Goal: Information Seeking & Learning: Compare options

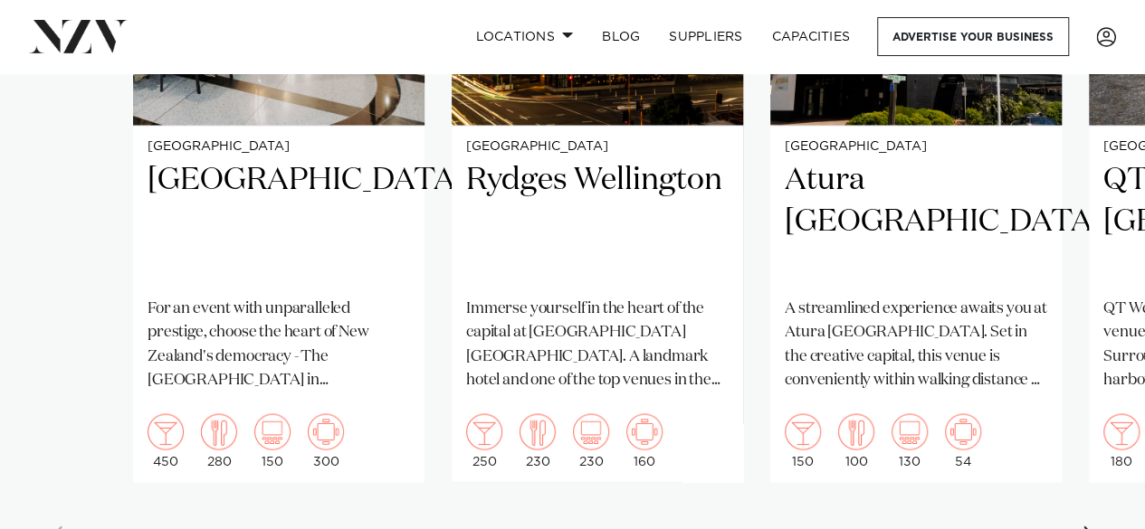
scroll to position [1539, 0]
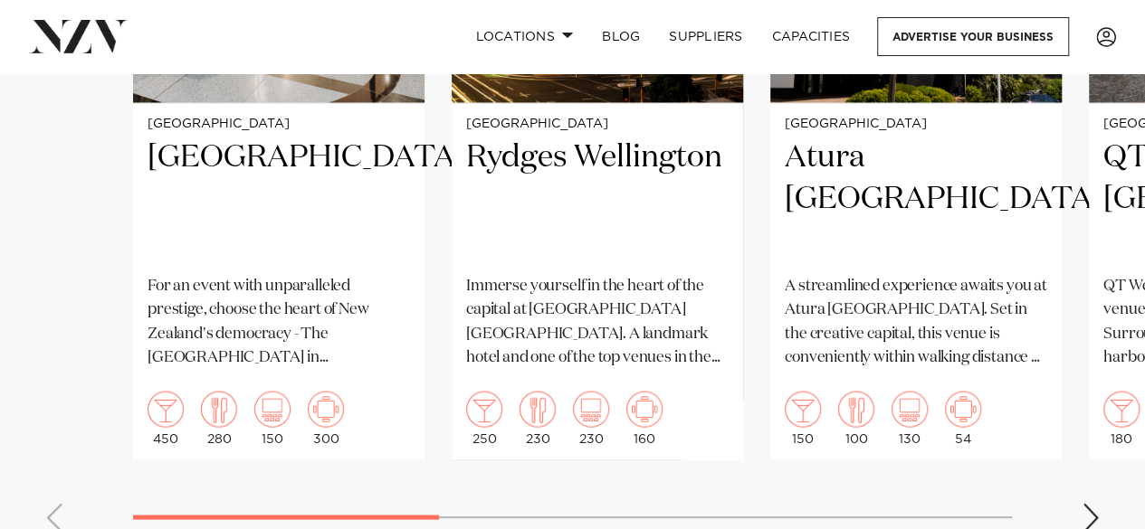
click at [1089, 503] on div "Next slide" at bounding box center [1091, 517] width 18 height 29
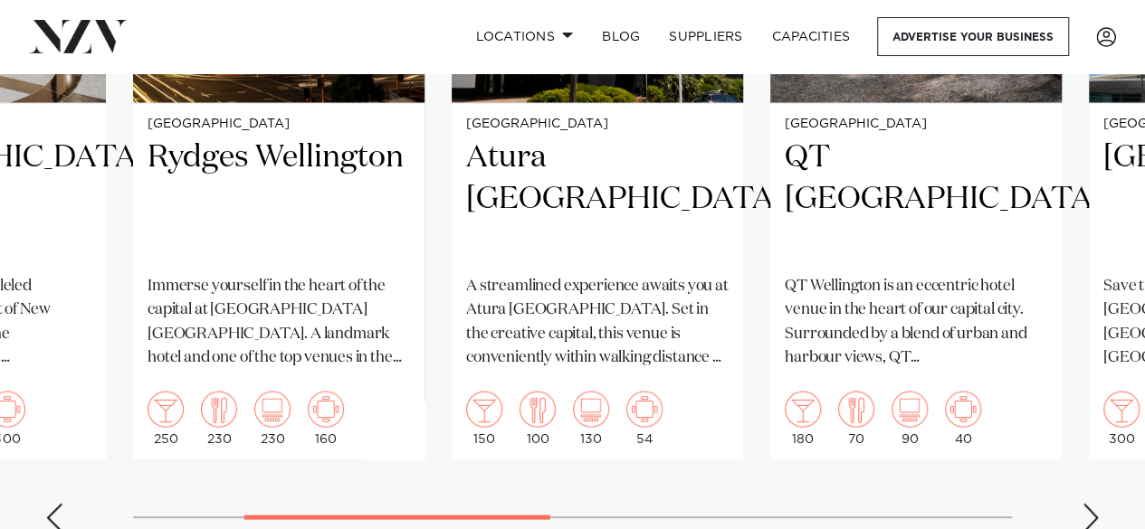
click at [1091, 503] on div "Next slide" at bounding box center [1091, 517] width 18 height 29
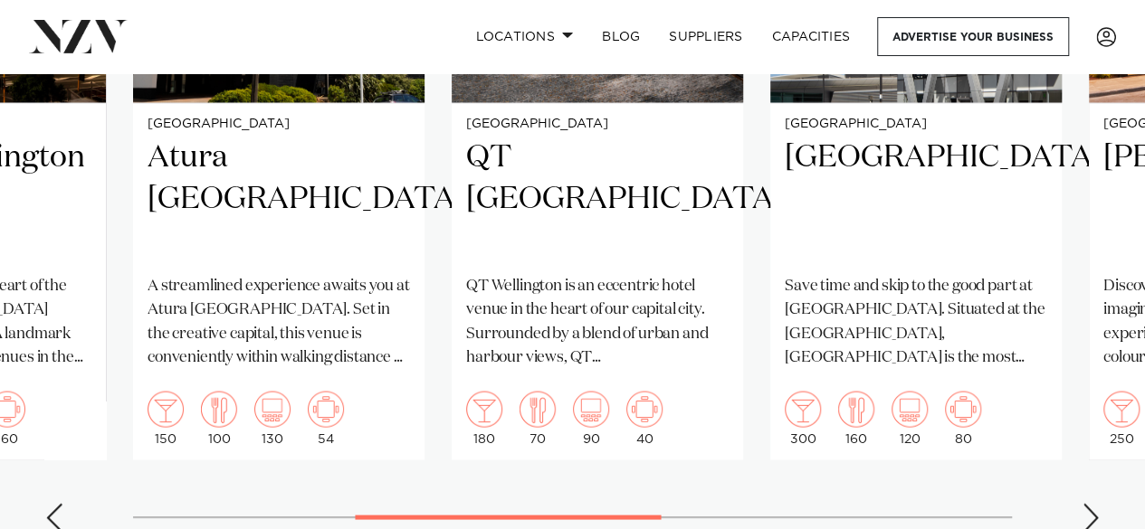
click at [1093, 503] on div "Next slide" at bounding box center [1091, 517] width 18 height 29
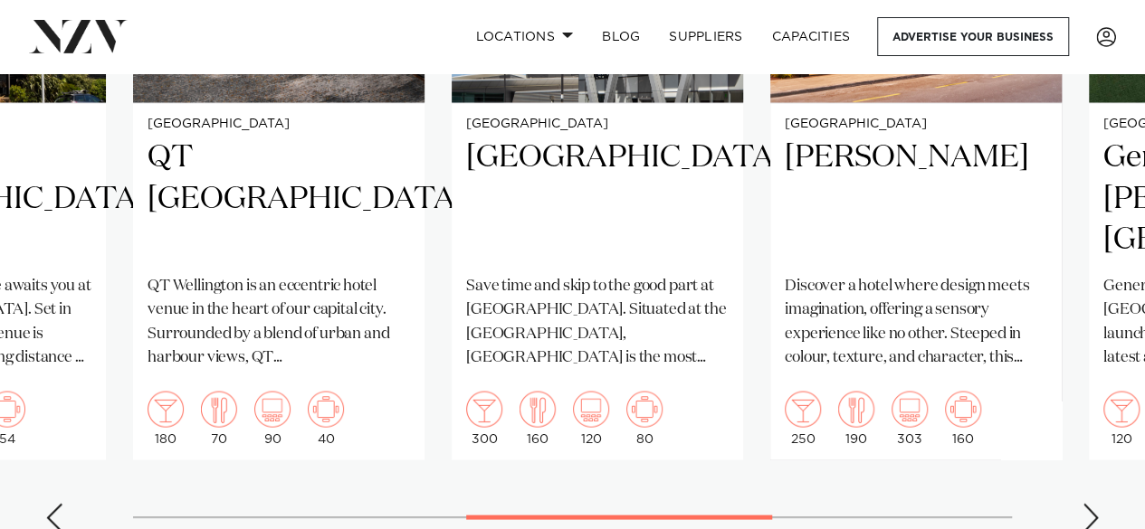
click at [1093, 503] on div "Next slide" at bounding box center [1091, 517] width 18 height 29
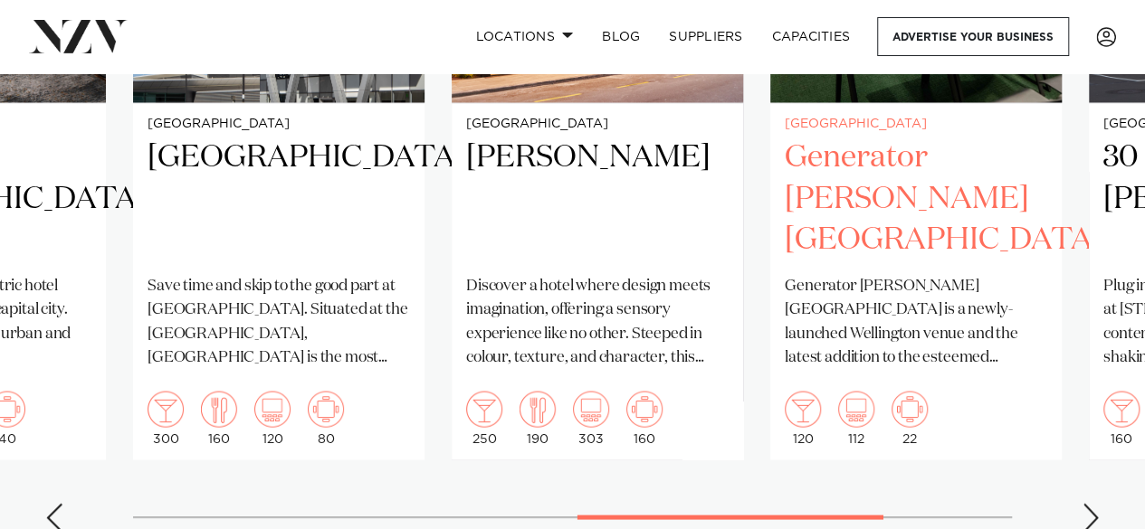
click at [921, 334] on p "Generator [PERSON_NAME][GEOGRAPHIC_DATA] is a newly-launched Wellington venue a…" at bounding box center [916, 321] width 262 height 95
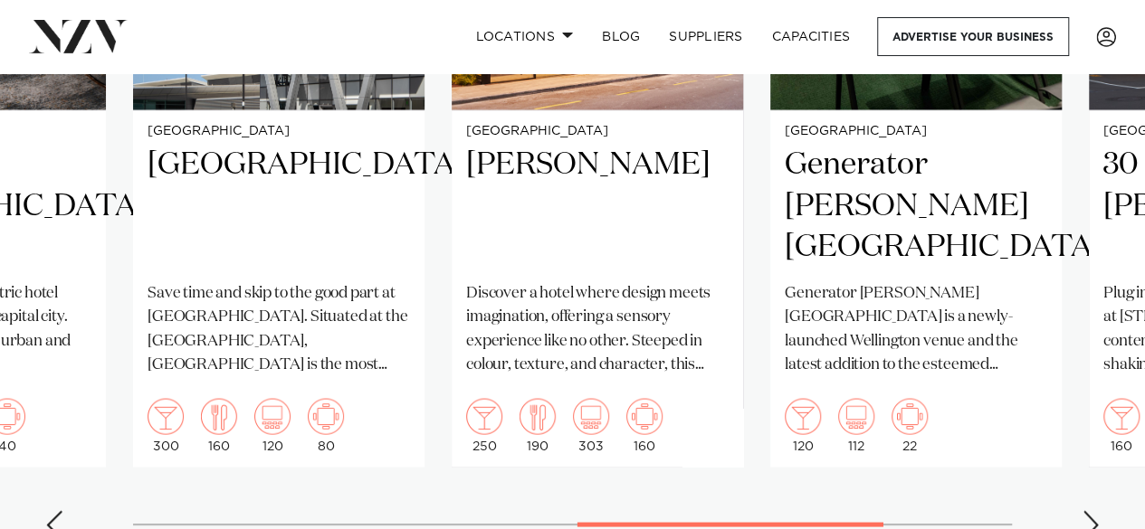
click at [1095, 510] on div "Next slide" at bounding box center [1091, 524] width 18 height 29
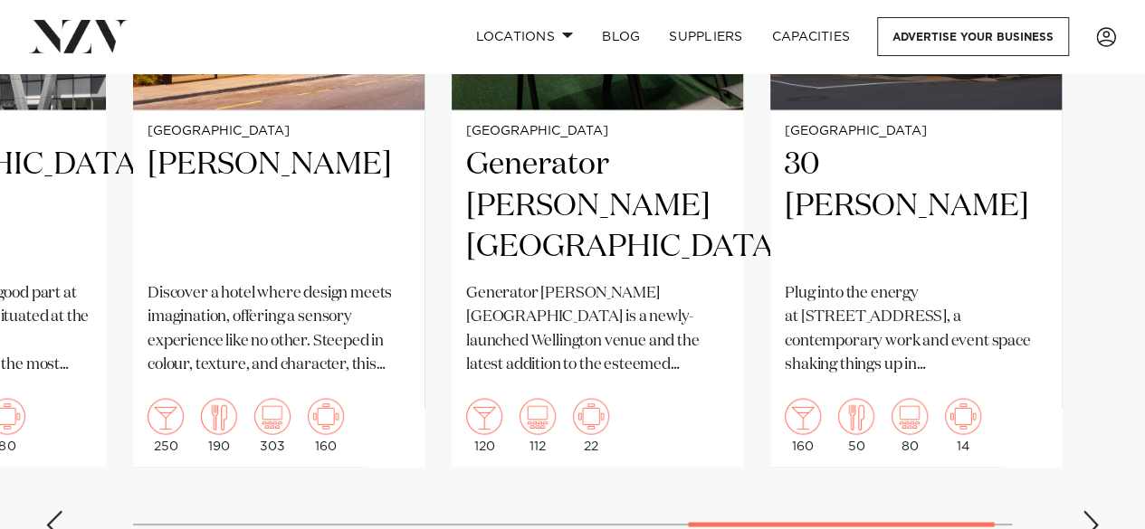
click at [1095, 510] on div "Next slide" at bounding box center [1091, 524] width 18 height 29
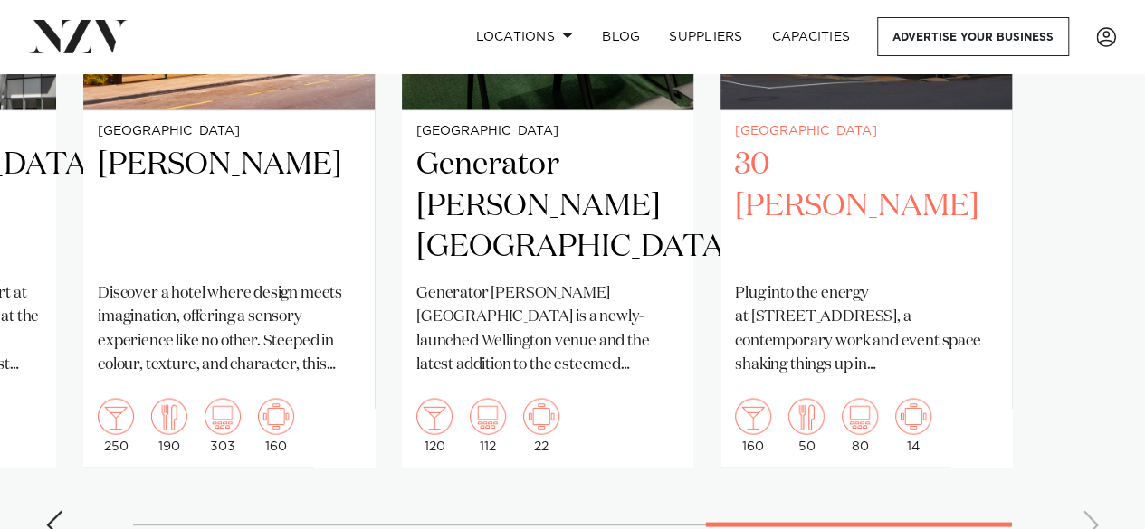
click at [839, 145] on h2 "30 [PERSON_NAME]" at bounding box center [866, 206] width 262 height 122
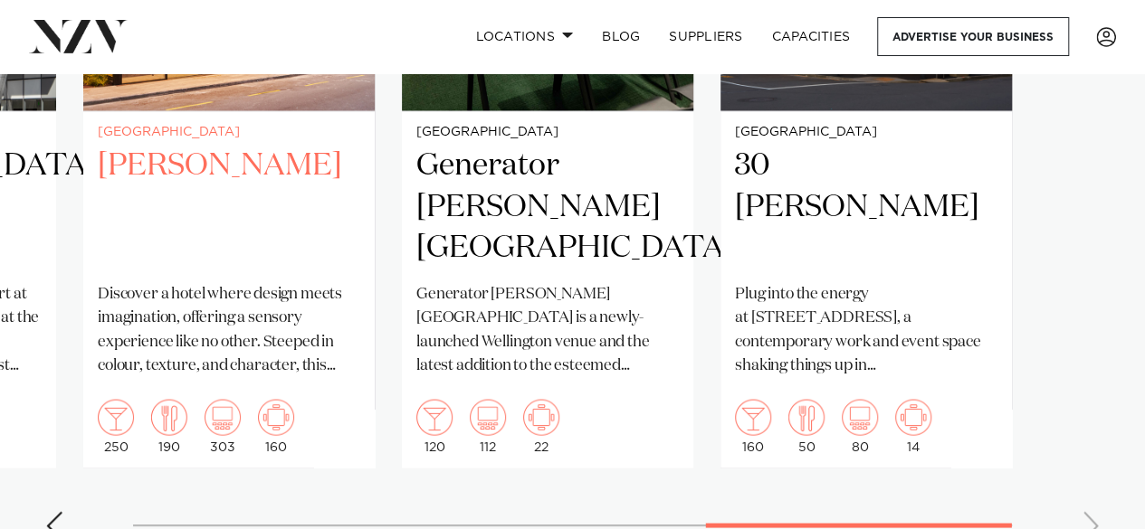
scroll to position [1525, 0]
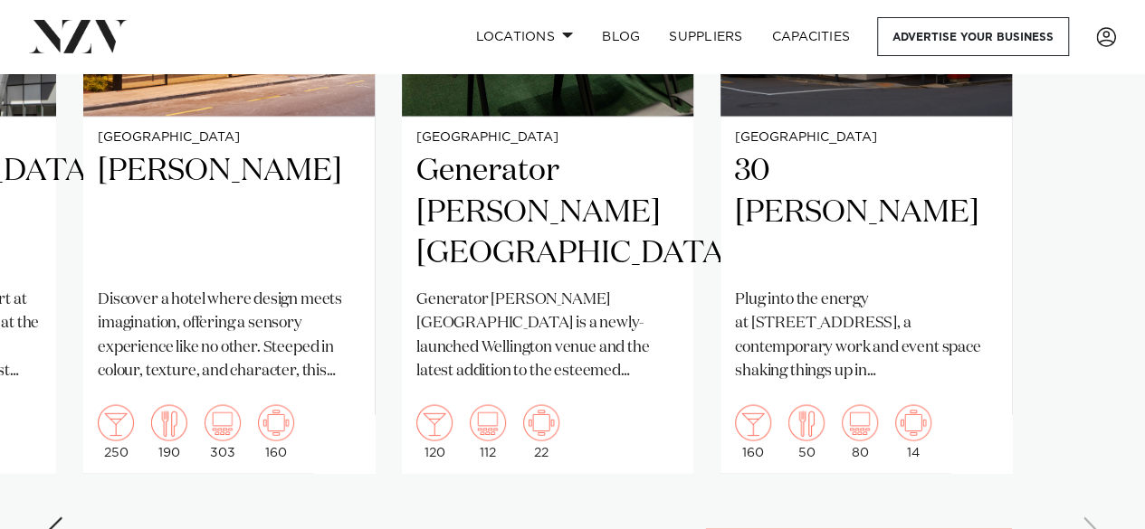
click at [59, 517] on div "Previous slide" at bounding box center [54, 531] width 18 height 29
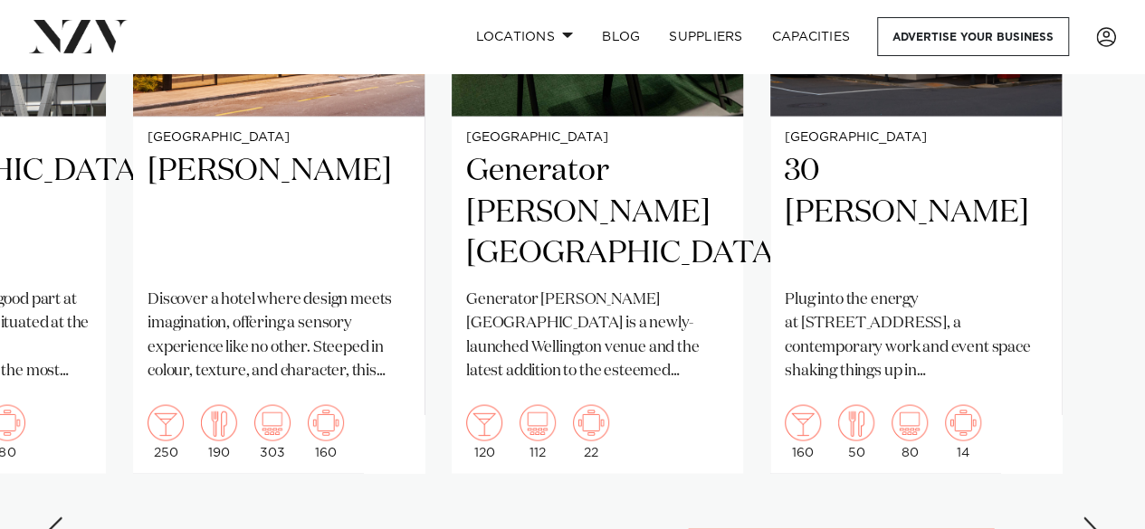
click at [59, 517] on div "Previous slide" at bounding box center [54, 531] width 18 height 29
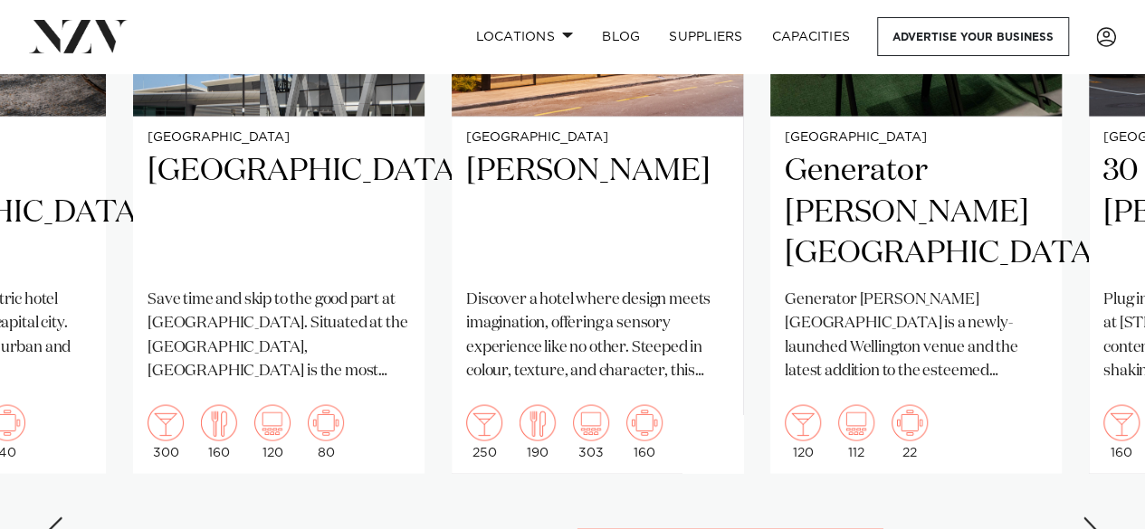
click at [59, 517] on div "Previous slide" at bounding box center [54, 531] width 18 height 29
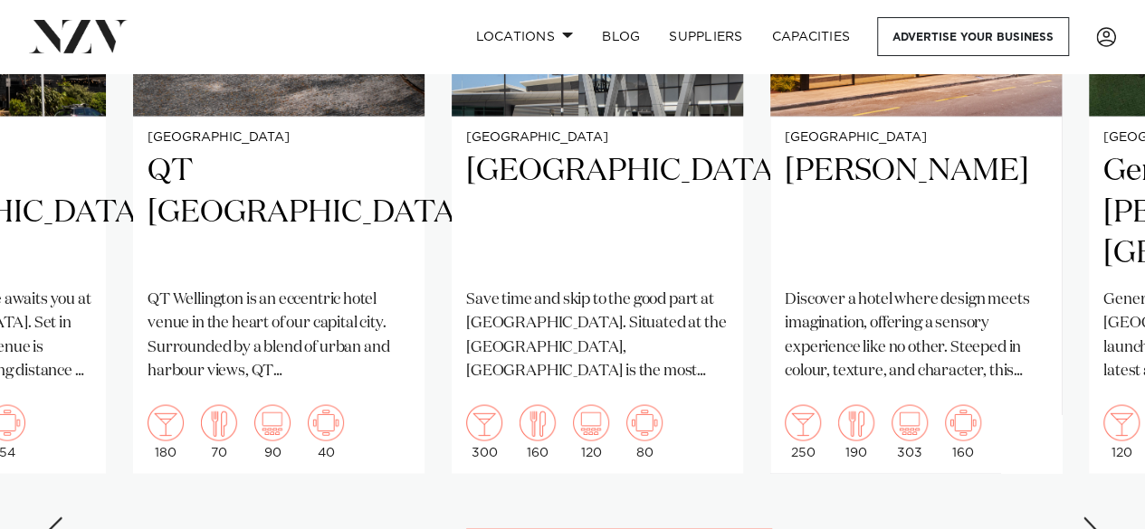
click at [59, 517] on div "Previous slide" at bounding box center [54, 531] width 18 height 29
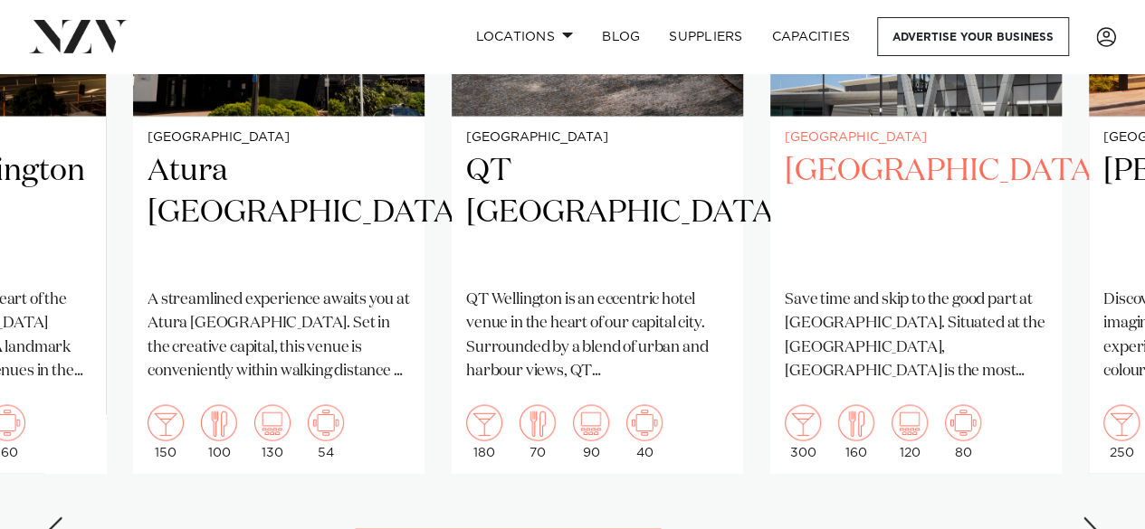
click at [859, 151] on h2 "Rydges Wellington Airport" at bounding box center [916, 212] width 262 height 122
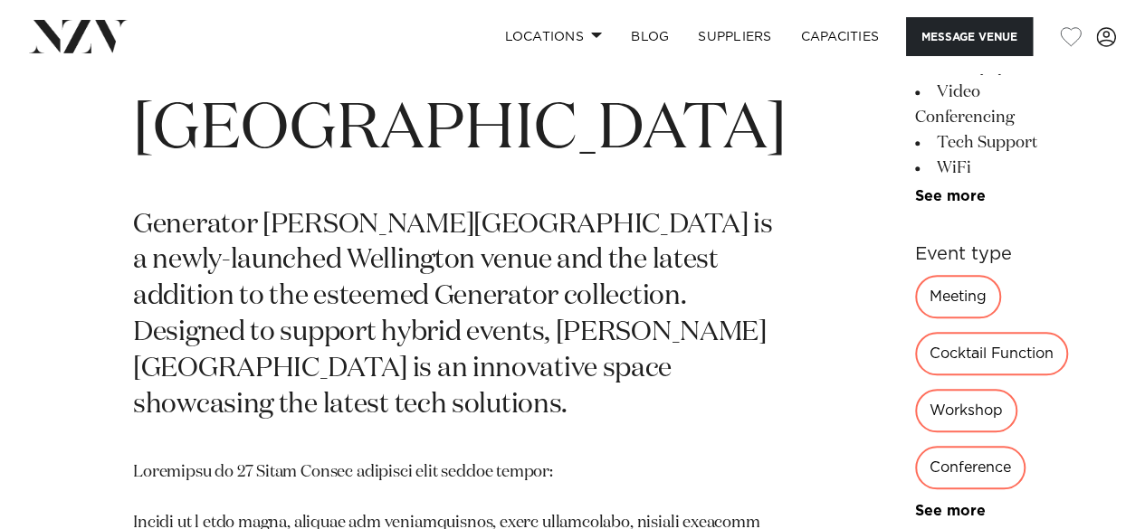
scroll to position [815, 0]
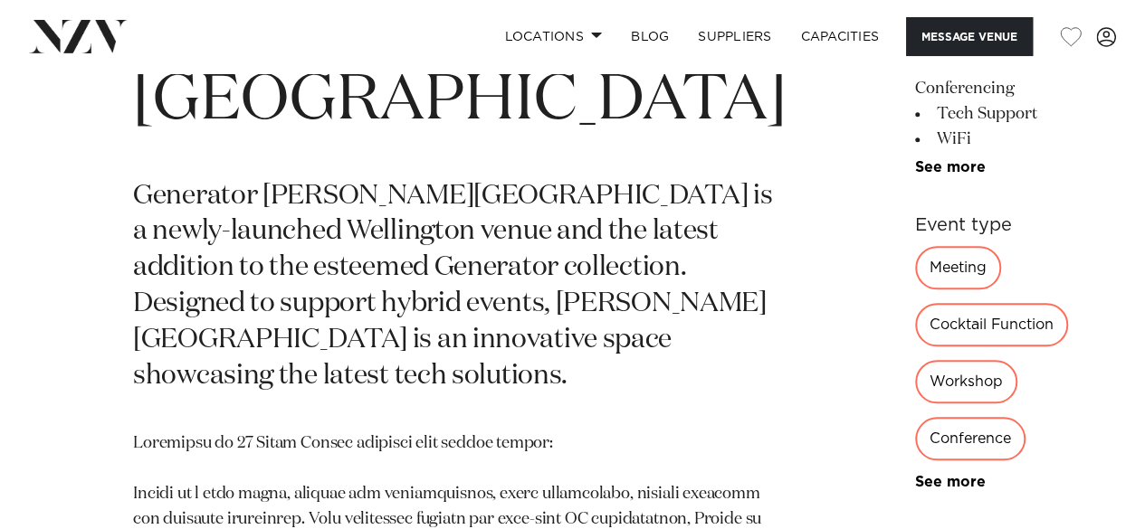
click at [915, 290] on div "Meeting" at bounding box center [958, 267] width 86 height 43
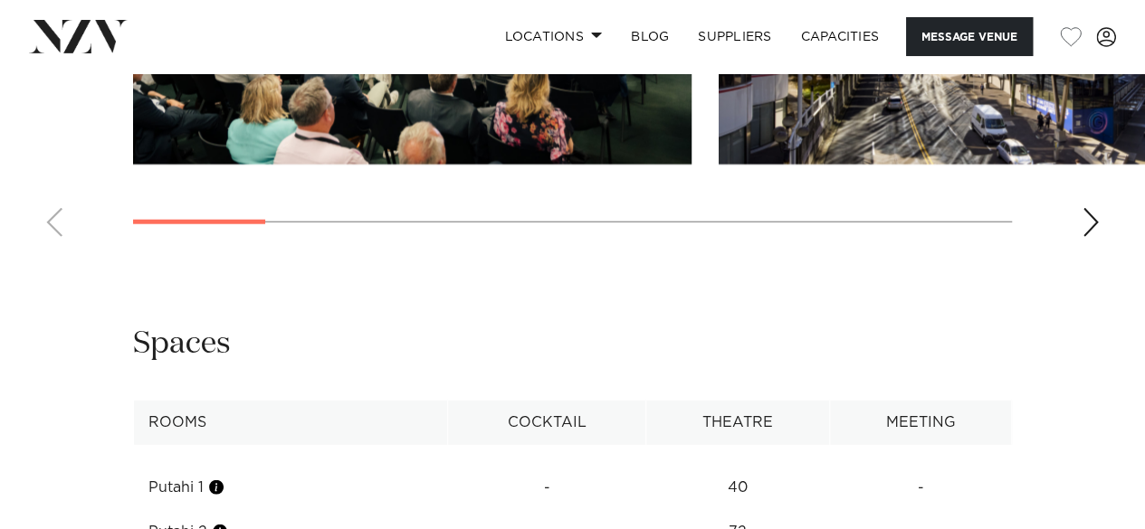
scroll to position [2172, 0]
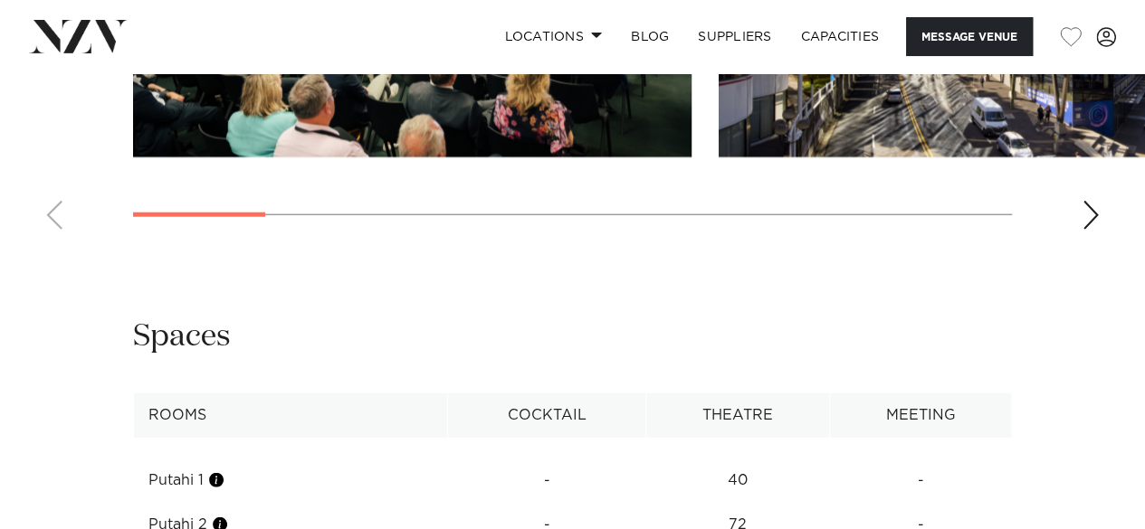
click at [1098, 230] on div "Next slide" at bounding box center [1091, 215] width 18 height 29
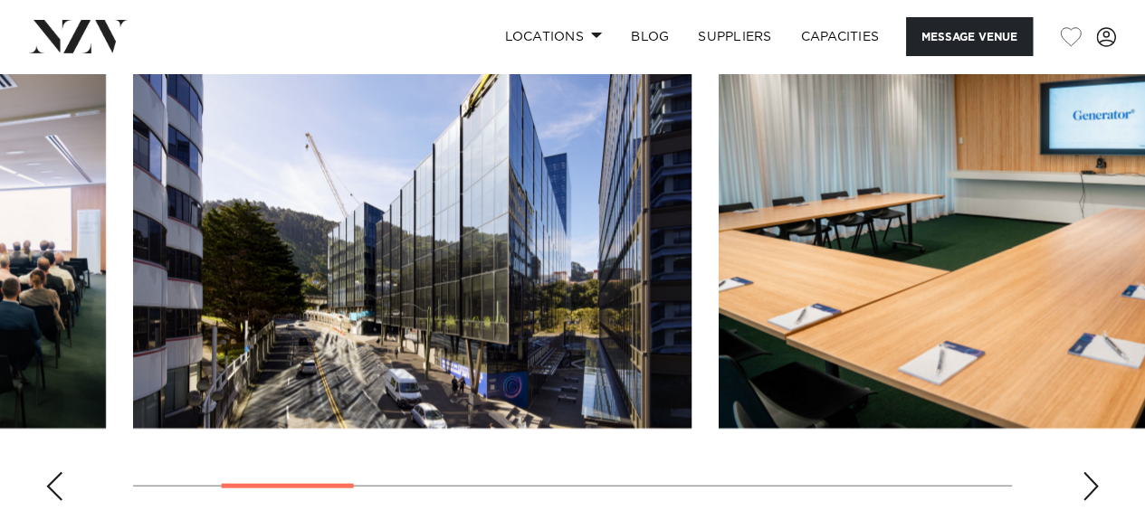
scroll to position [1991, 0]
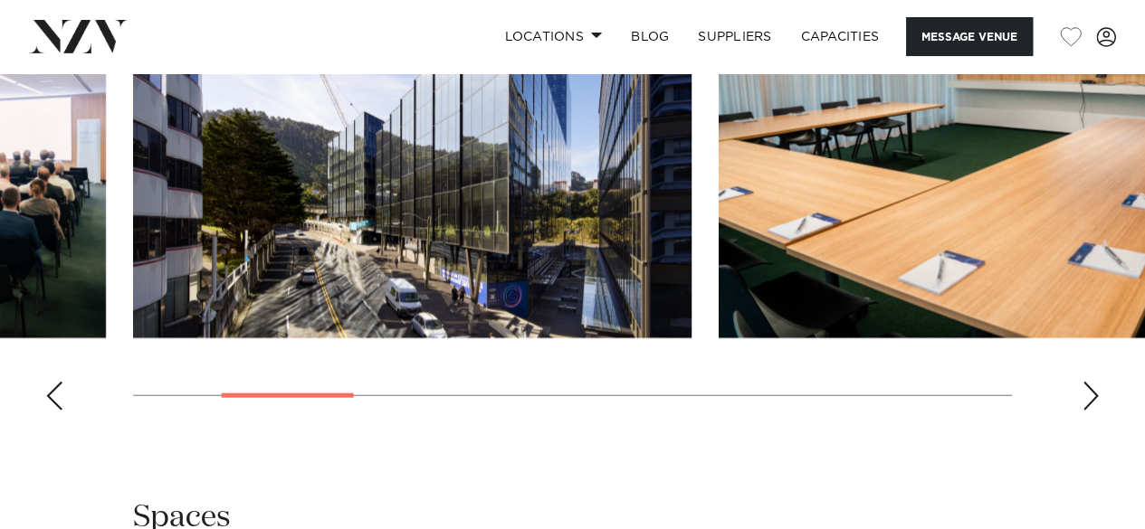
click at [1094, 411] on div "Next slide" at bounding box center [1091, 396] width 18 height 29
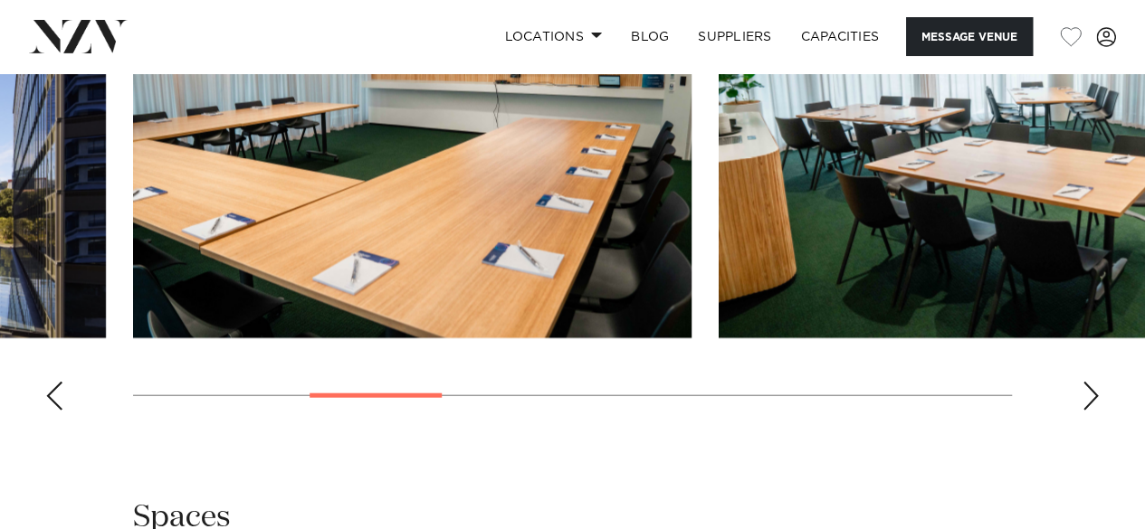
click at [1094, 411] on div "Next slide" at bounding box center [1091, 396] width 18 height 29
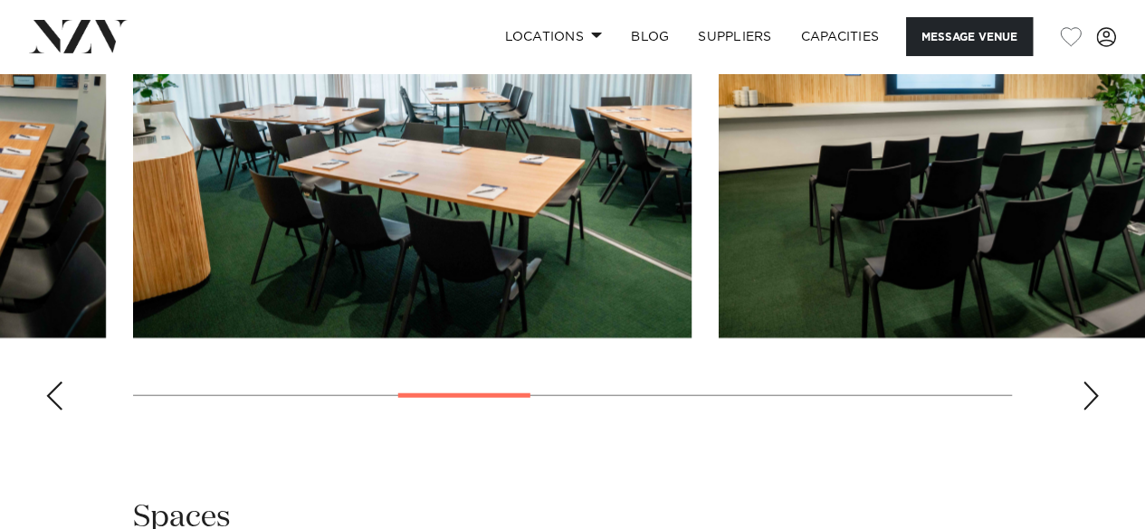
click at [1094, 411] on div "Next slide" at bounding box center [1091, 396] width 18 height 29
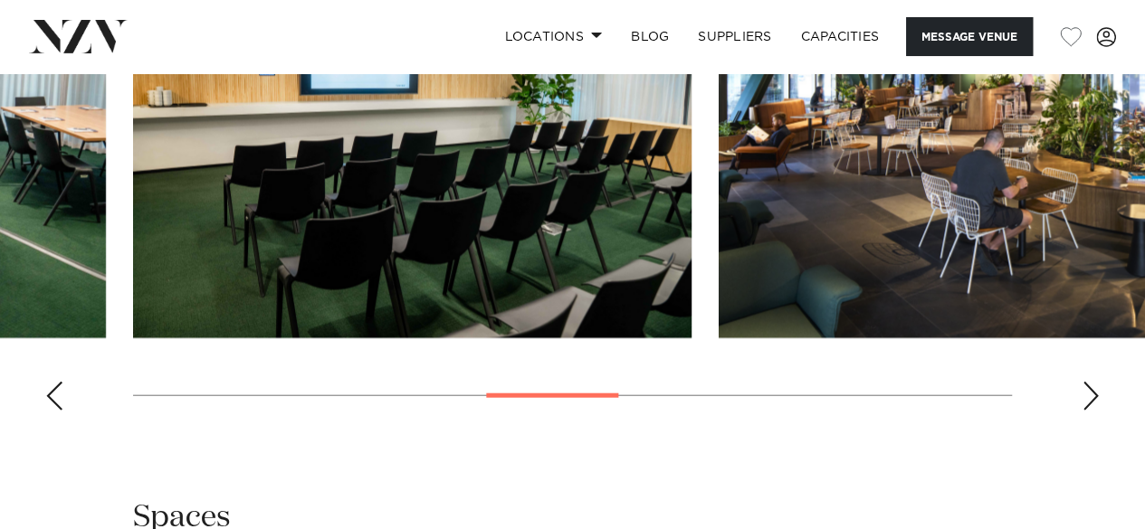
click at [1094, 411] on div "Next slide" at bounding box center [1091, 396] width 18 height 29
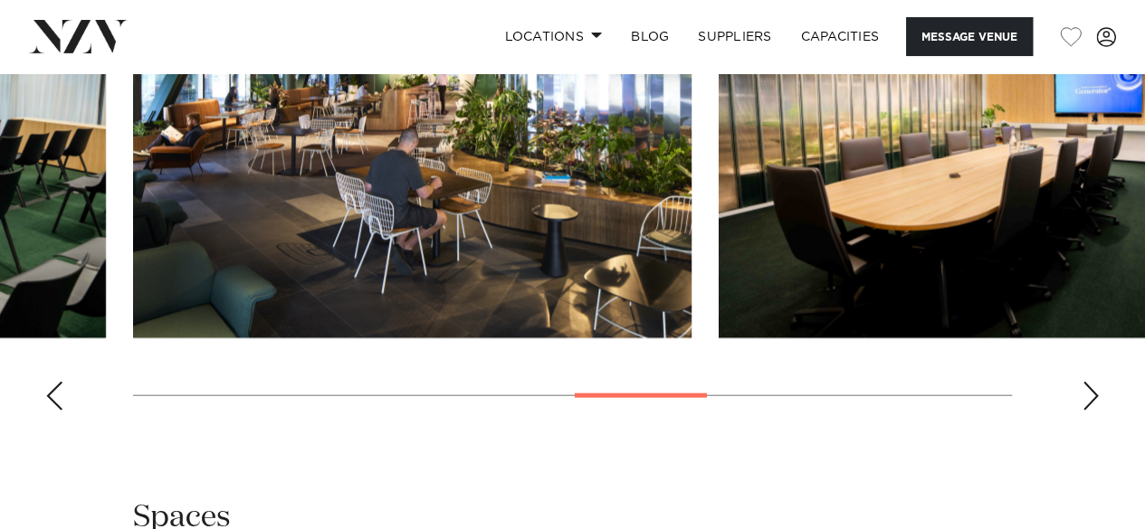
click at [1094, 411] on div "Next slide" at bounding box center [1091, 396] width 18 height 29
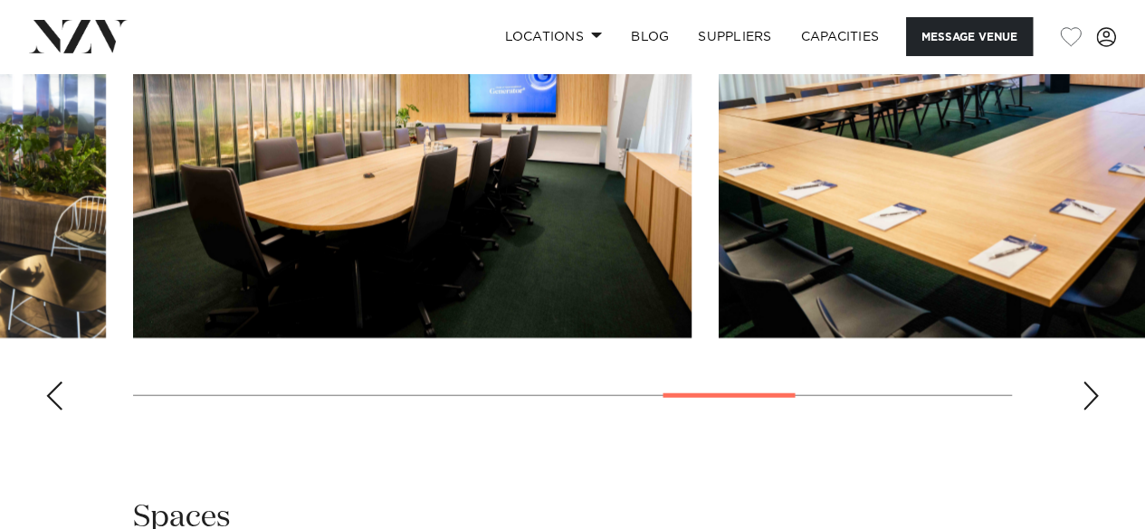
click at [1094, 411] on div "Next slide" at bounding box center [1091, 396] width 18 height 29
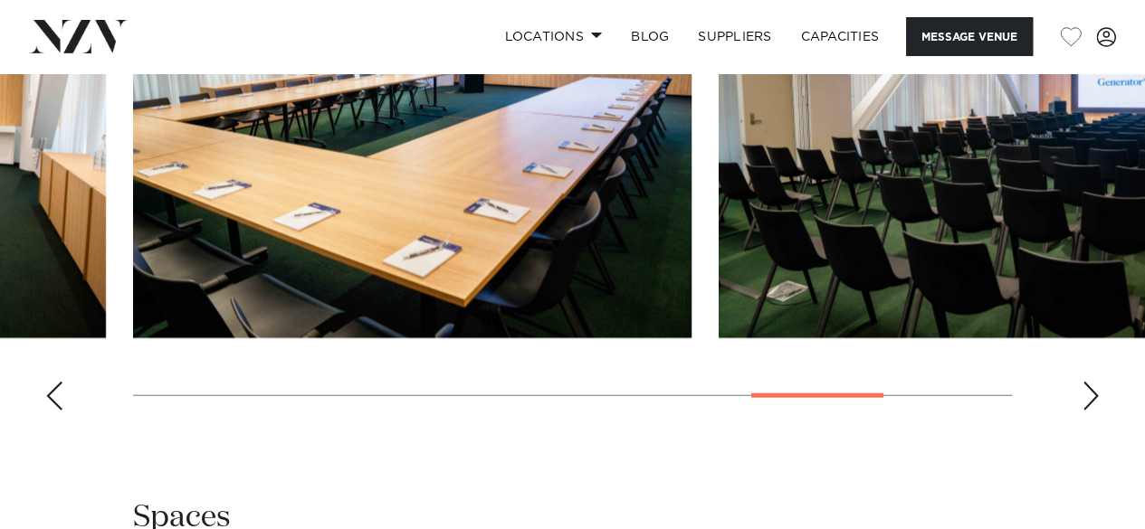
click at [1094, 411] on div "Next slide" at bounding box center [1091, 396] width 18 height 29
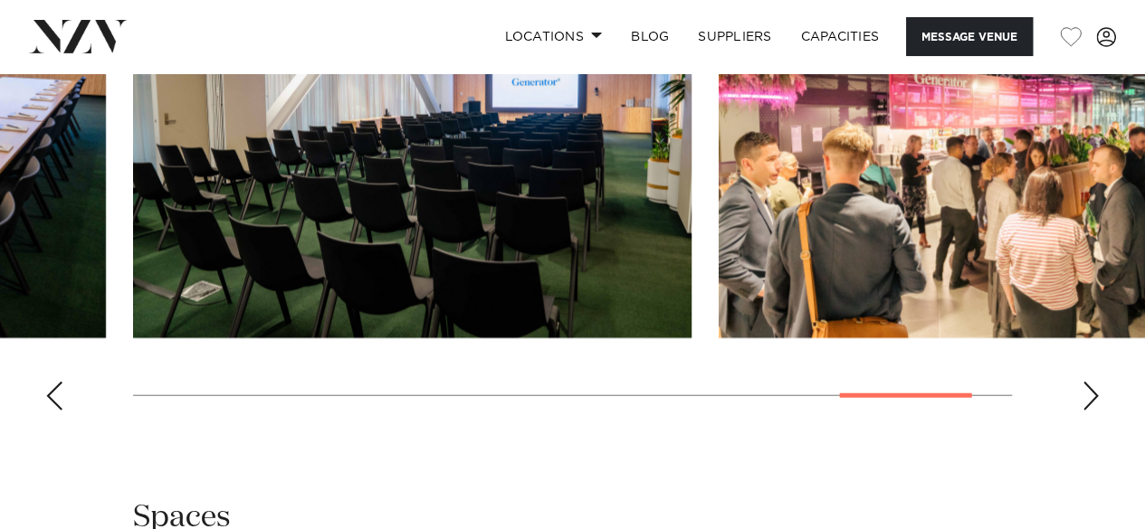
click at [1094, 411] on div "Next slide" at bounding box center [1091, 396] width 18 height 29
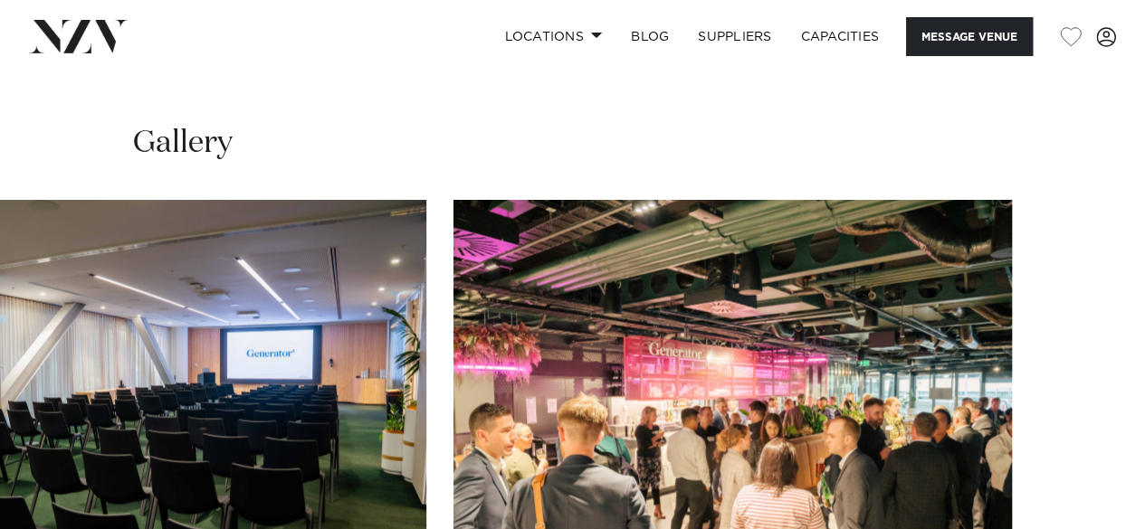
scroll to position [1177, 0]
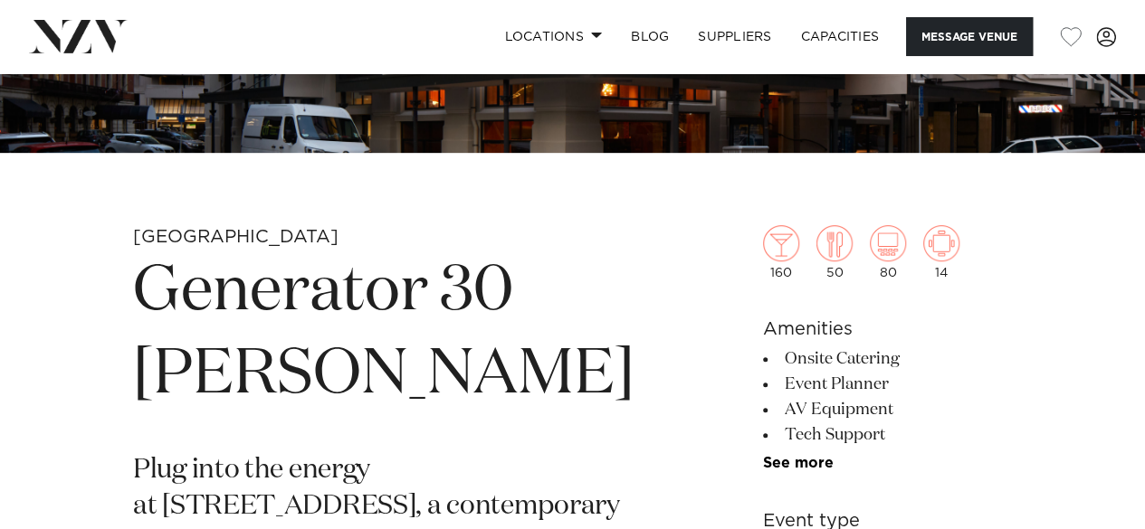
scroll to position [272, 0]
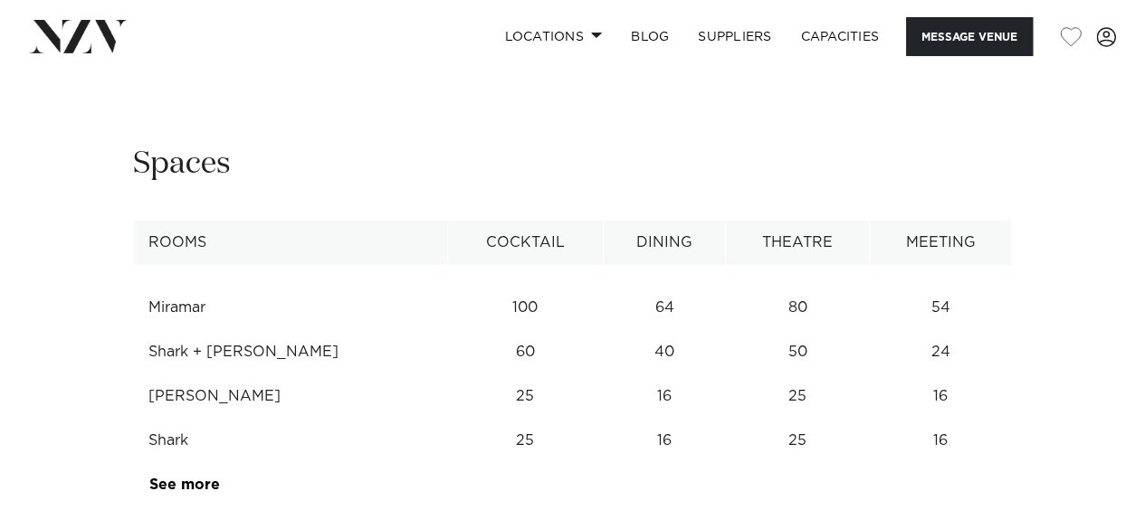
scroll to position [2987, 0]
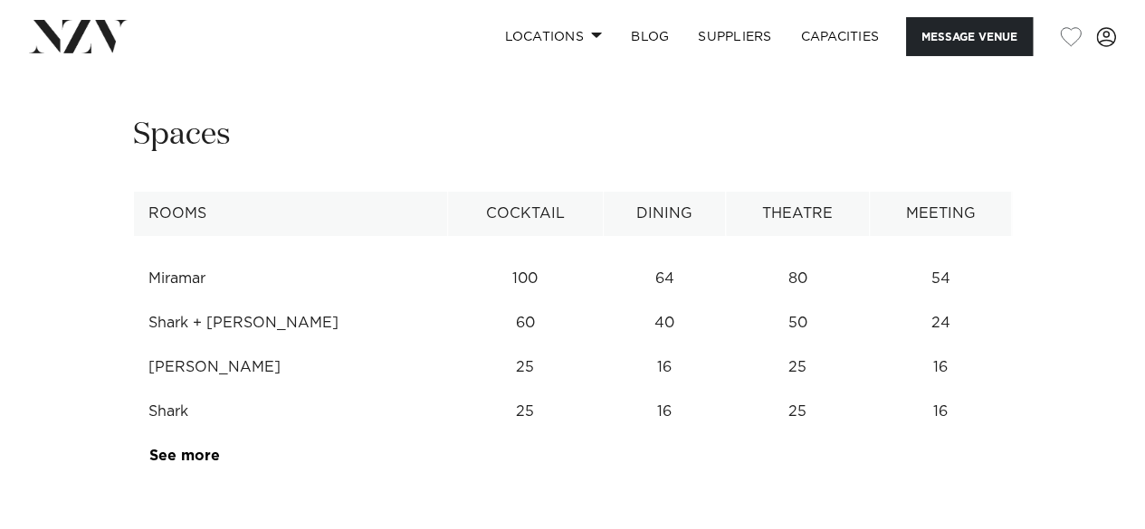
click at [1090, 28] on div "Next slide" at bounding box center [1091, 13] width 18 height 29
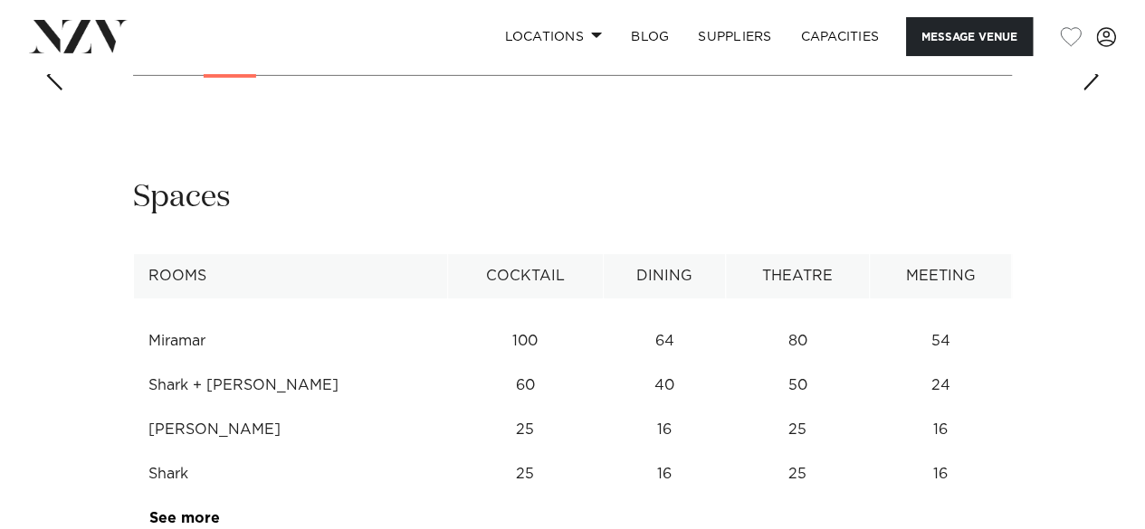
scroll to position [2896, 0]
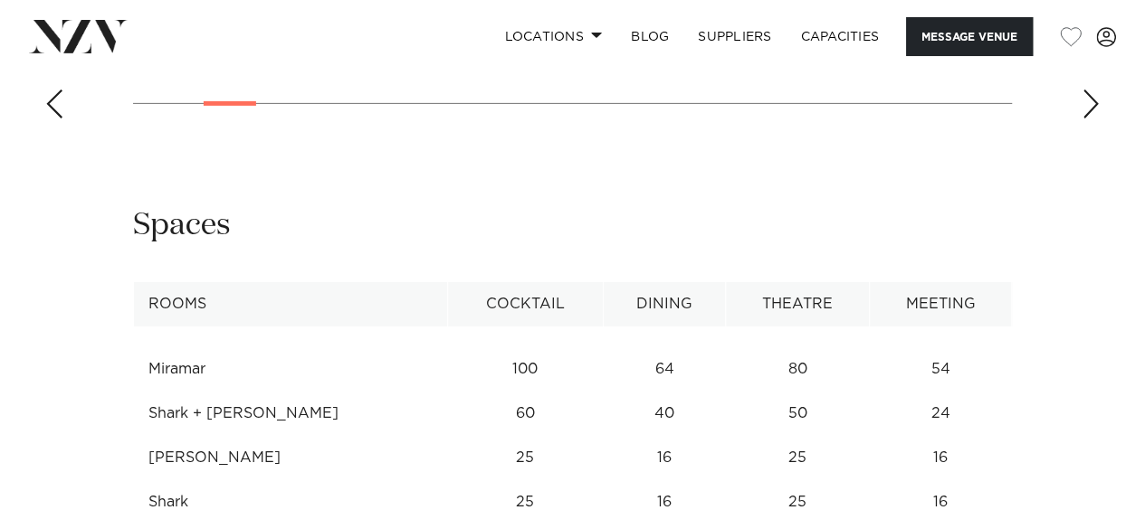
click at [1093, 119] on div "Next slide" at bounding box center [1091, 104] width 18 height 29
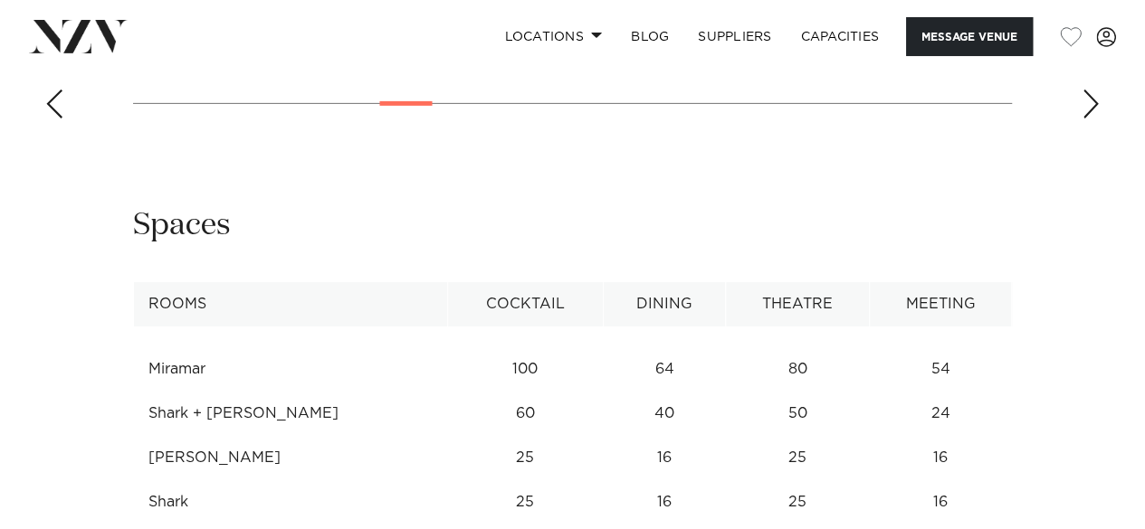
click at [1093, 119] on div "Next slide" at bounding box center [1091, 104] width 18 height 29
